Goal: Information Seeking & Learning: Learn about a topic

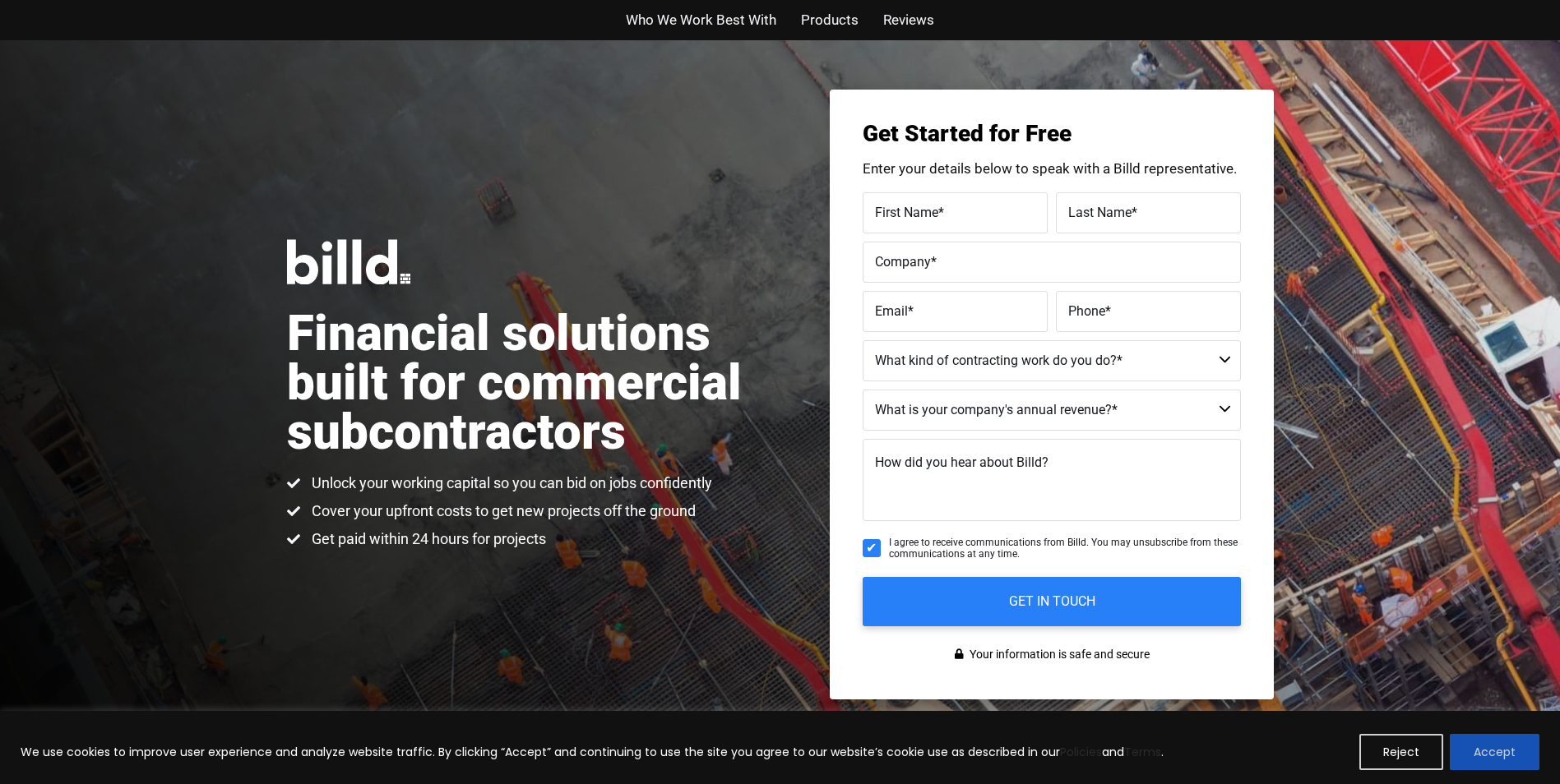
click at [1471, 745] on button "Accept" at bounding box center [1494, 752] width 89 height 37
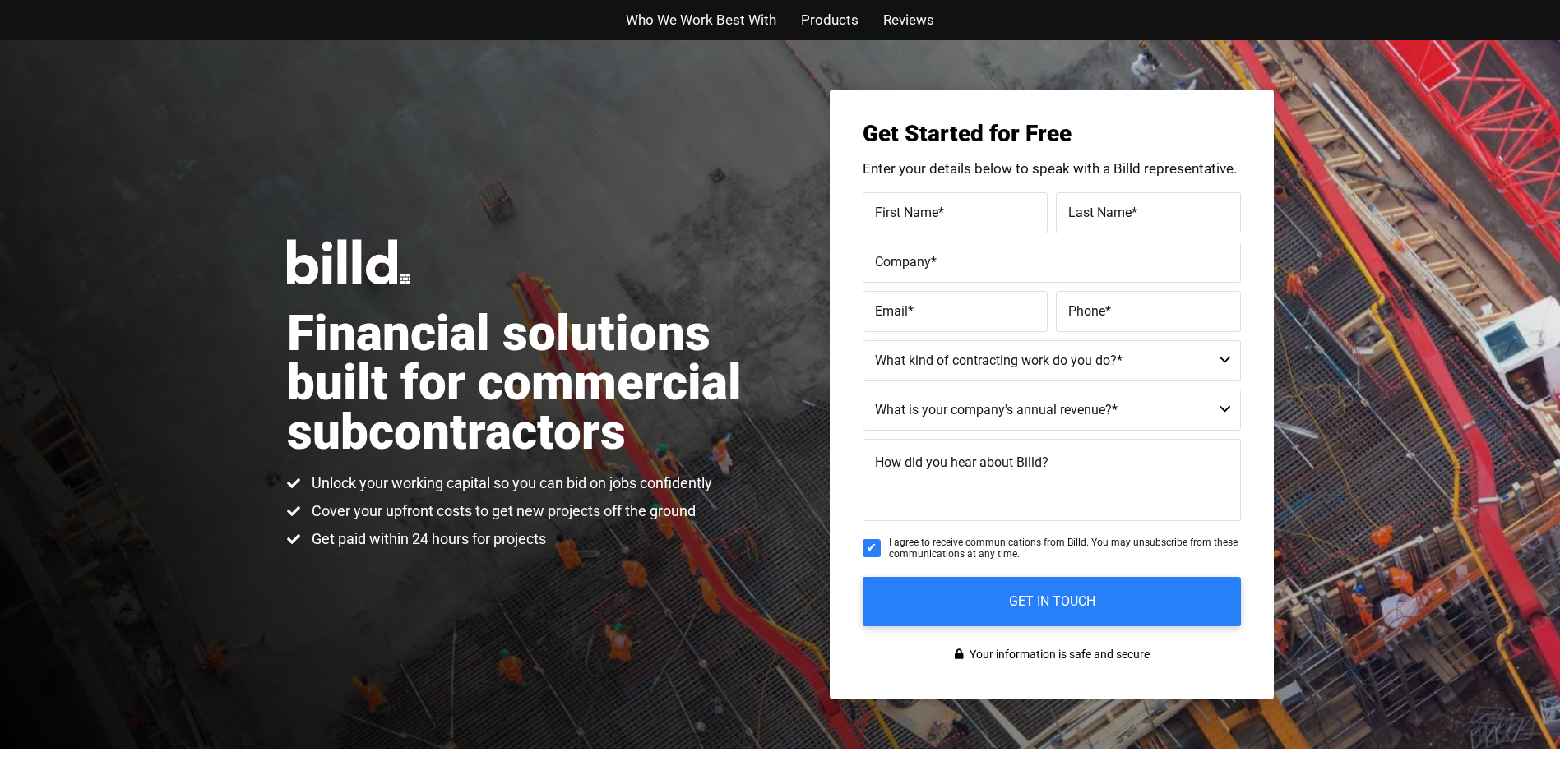
click at [692, 10] on span "Who We Work Best With" at bounding box center [700, 20] width 151 height 24
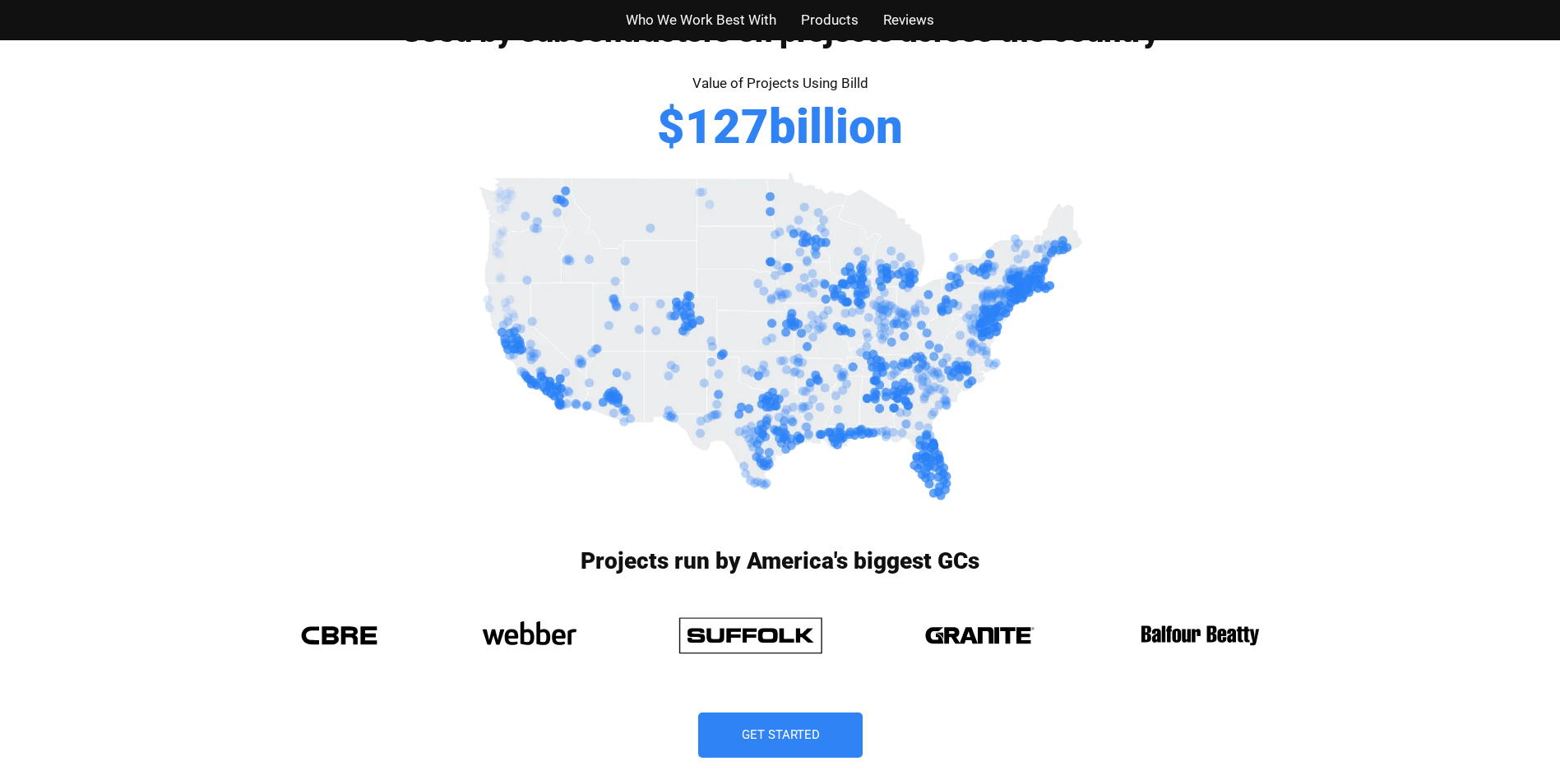
scroll to position [685, 0]
